Goal: Task Accomplishment & Management: Complete application form

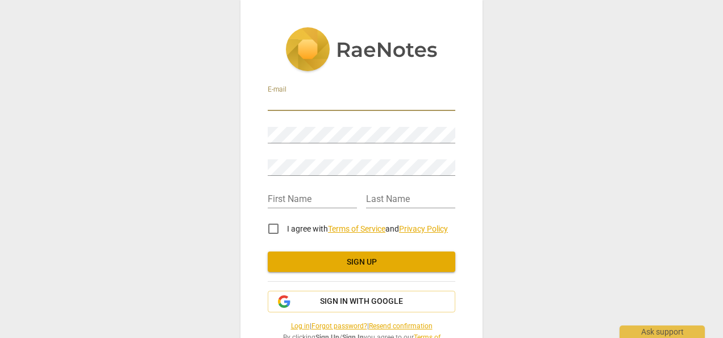
click at [295, 102] on input "email" at bounding box center [362, 102] width 188 height 16
type input "[EMAIL_ADDRESS][DOMAIN_NAME]"
click at [287, 125] on div "Password" at bounding box center [362, 131] width 188 height 26
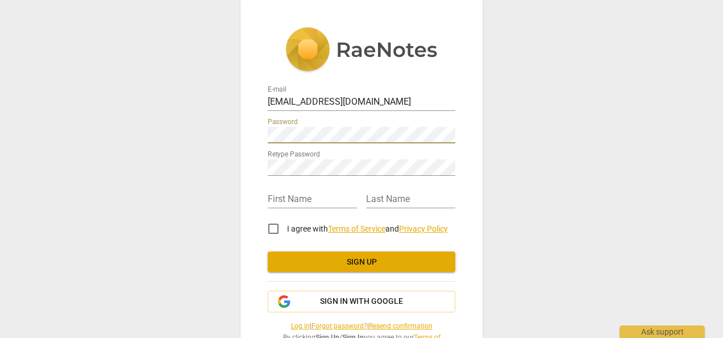
click at [298, 197] on input "text" at bounding box center [312, 200] width 89 height 16
type input "Tlalane"
type input "Moletsane"
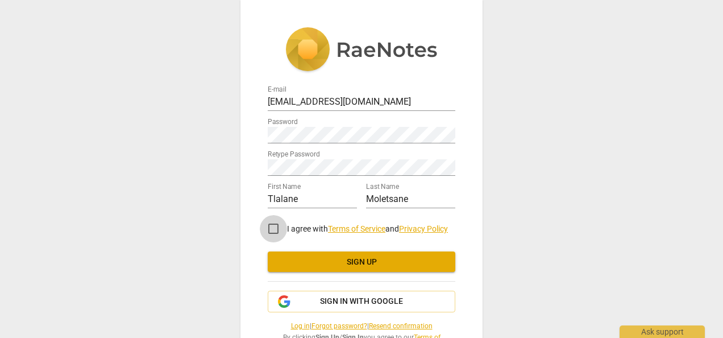
click at [271, 229] on input "I agree with Terms of Service and Privacy Policy" at bounding box center [273, 228] width 27 height 27
checkbox input "true"
click at [342, 265] on span "Sign up" at bounding box center [361, 262] width 169 height 11
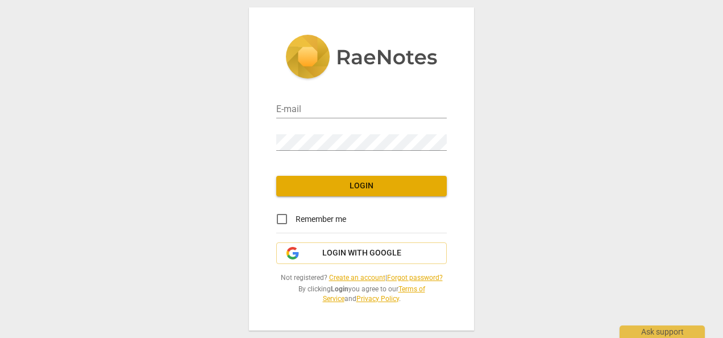
drag, startPoint x: 0, startPoint y: 0, endPoint x: 315, endPoint y: 107, distance: 332.2
click at [313, 107] on input "email" at bounding box center [361, 110] width 171 height 16
type input "[EMAIL_ADDRESS][DOMAIN_NAME]"
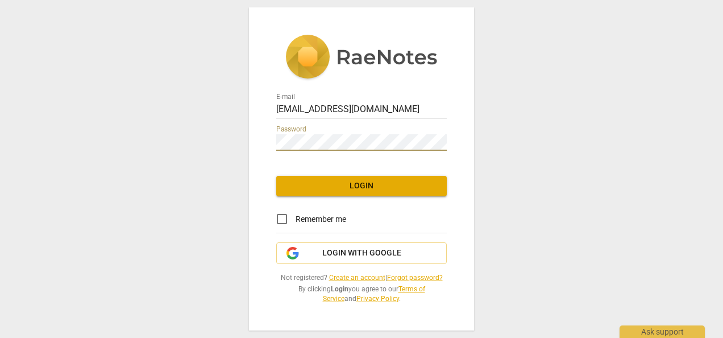
click at [279, 215] on input "Remember me" at bounding box center [281, 218] width 27 height 27
checkbox input "true"
click at [349, 187] on span "Login" at bounding box center [362, 185] width 152 height 11
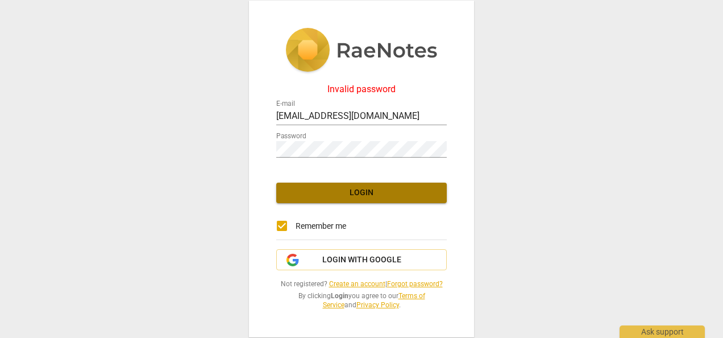
click at [373, 195] on span "Login" at bounding box center [362, 192] width 152 height 11
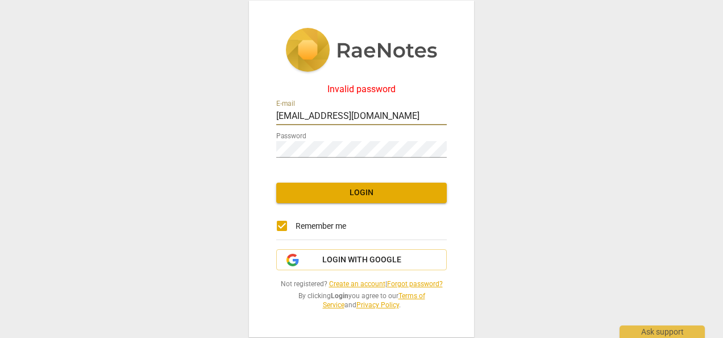
drag, startPoint x: 432, startPoint y: 113, endPoint x: 167, endPoint y: 90, distance: 265.5
click at [167, 90] on div "Invalid password E-mail tlalane.moletsane@vodacom.co.za Password Login Remember…" at bounding box center [361, 169] width 723 height 338
type input "[EMAIL_ADDRESS][DOMAIN_NAME]"
click at [370, 196] on span "Login" at bounding box center [362, 192] width 152 height 11
